Goal: Task Accomplishment & Management: Manage account settings

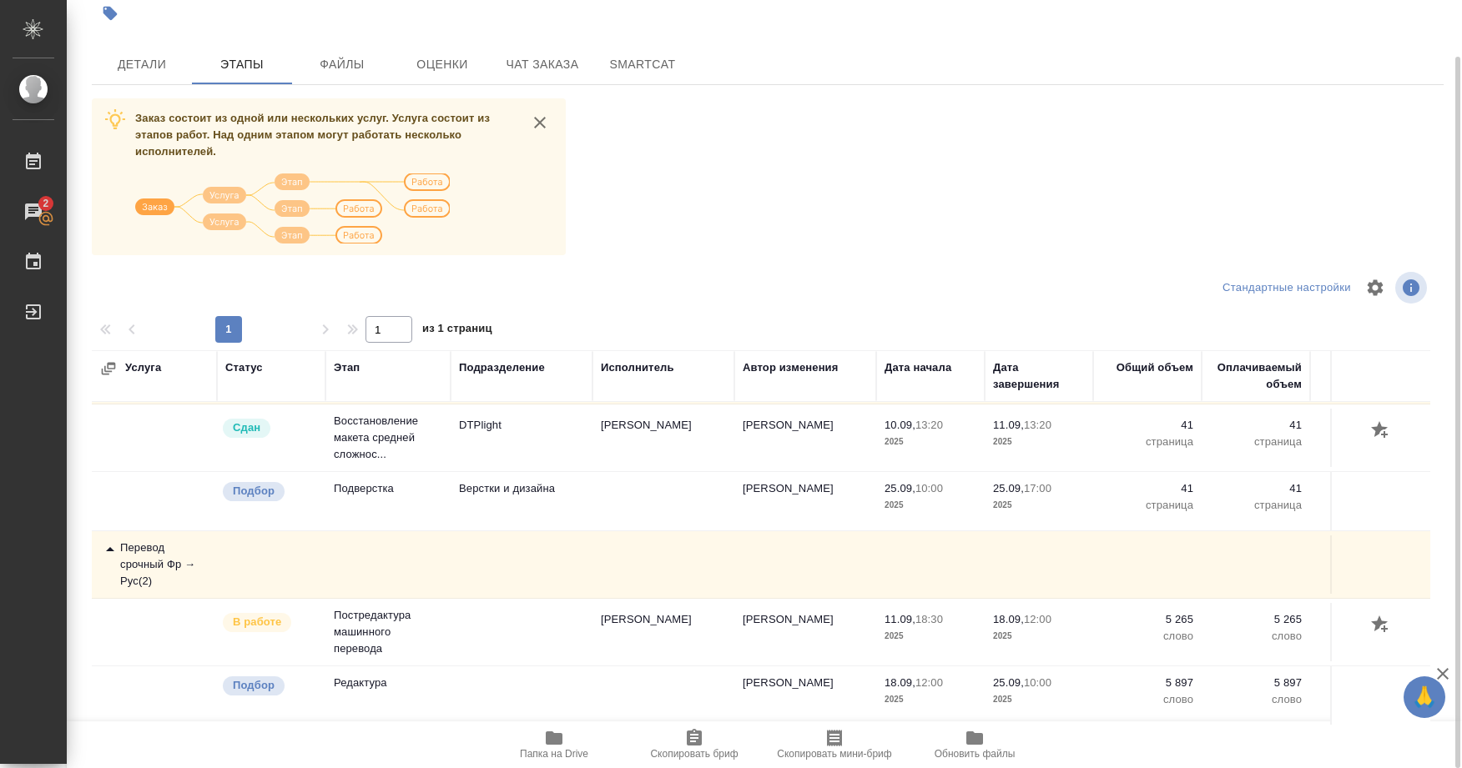
scroll to position [78, 0]
click at [146, 61] on span "Детали" at bounding box center [142, 64] width 80 height 21
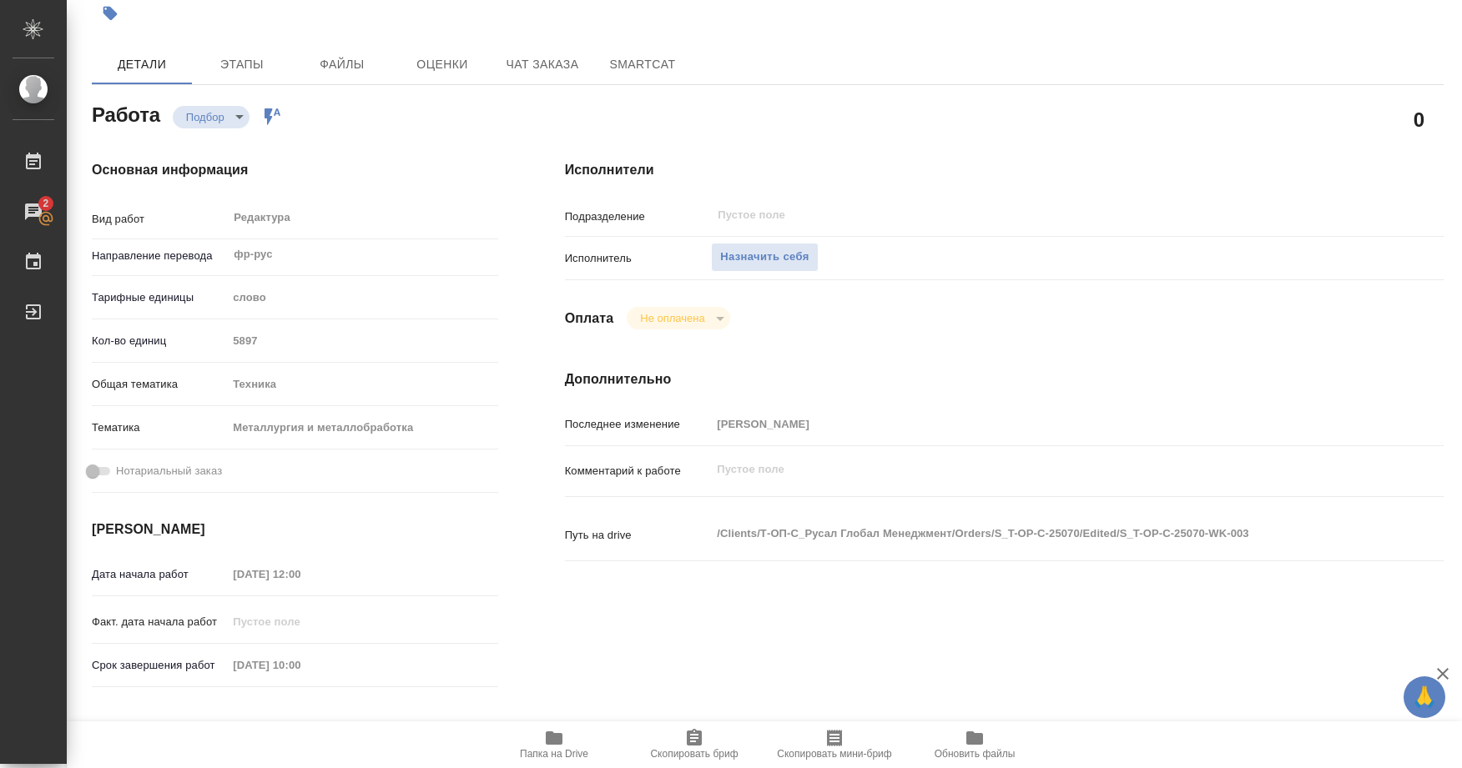
type textarea "x"
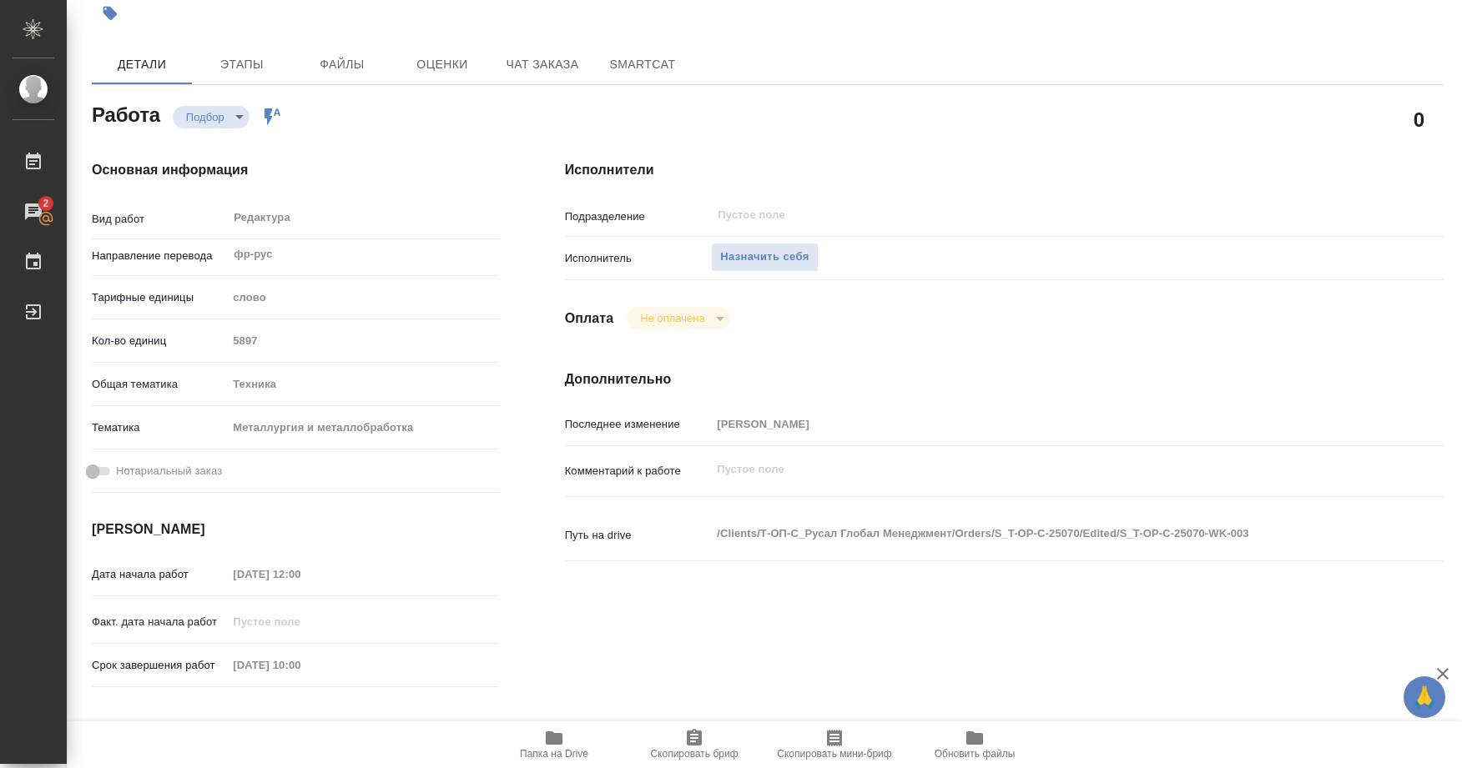
type textarea "x"
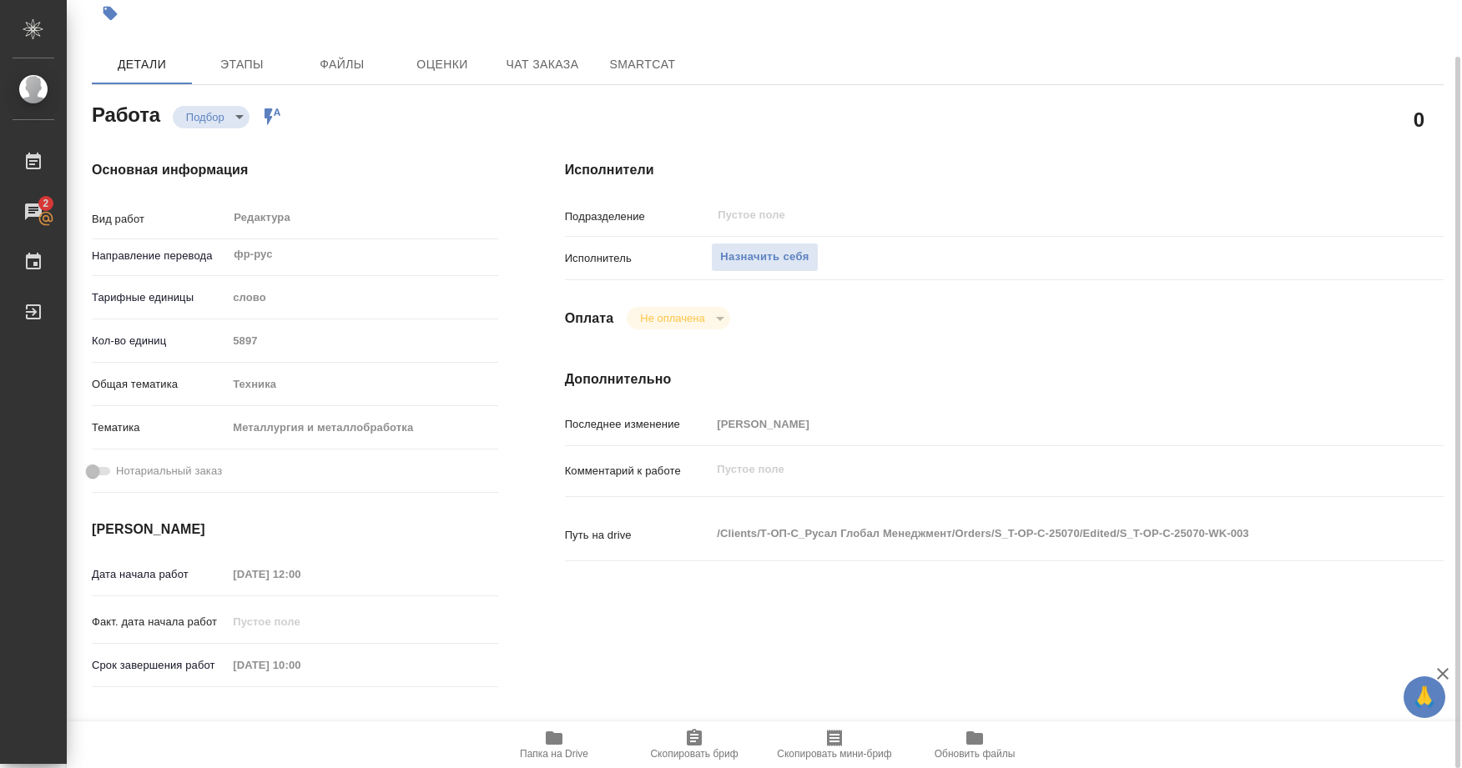
type textarea "x"
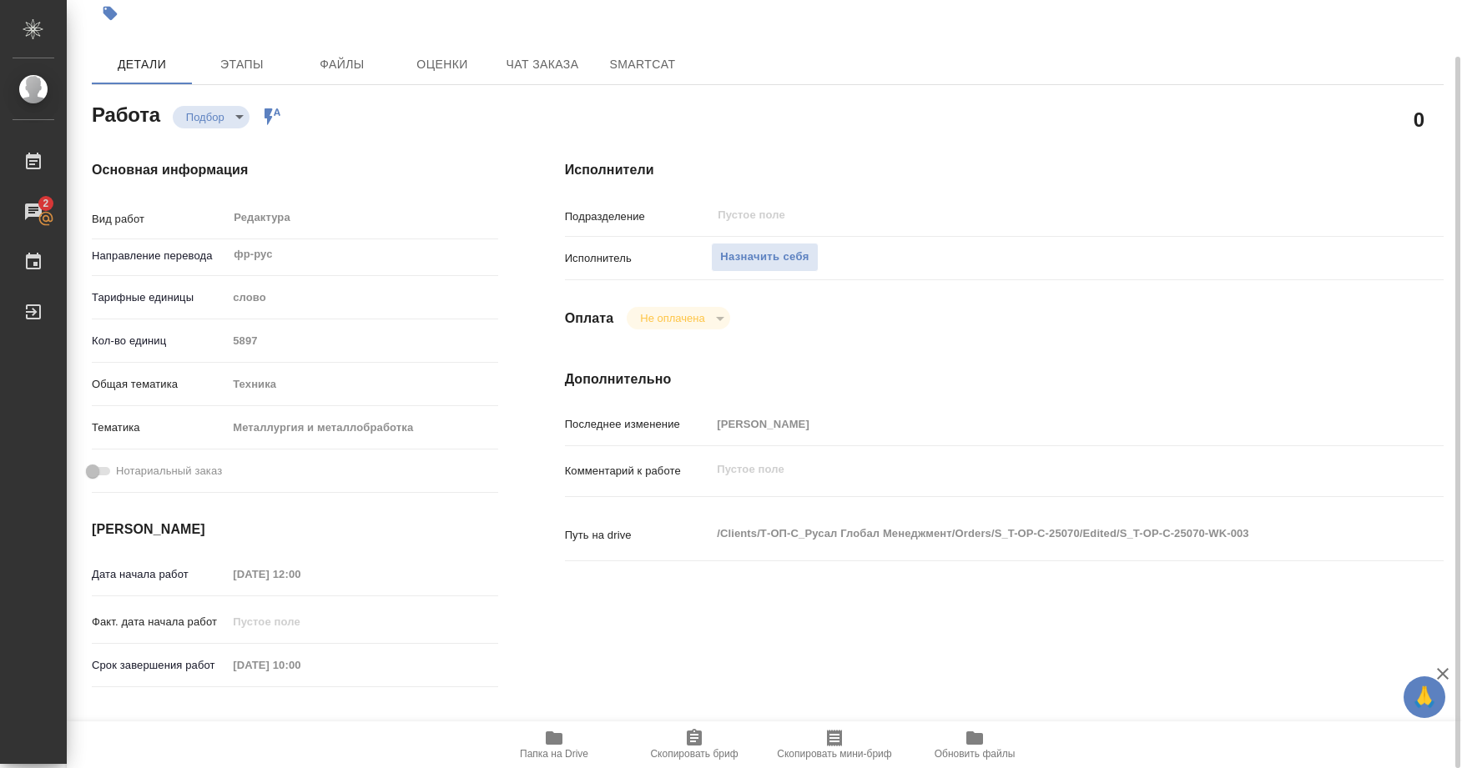
click at [554, 749] on span "Папка на Drive" at bounding box center [554, 754] width 68 height 12
